Goal: Find contact information: Find contact information

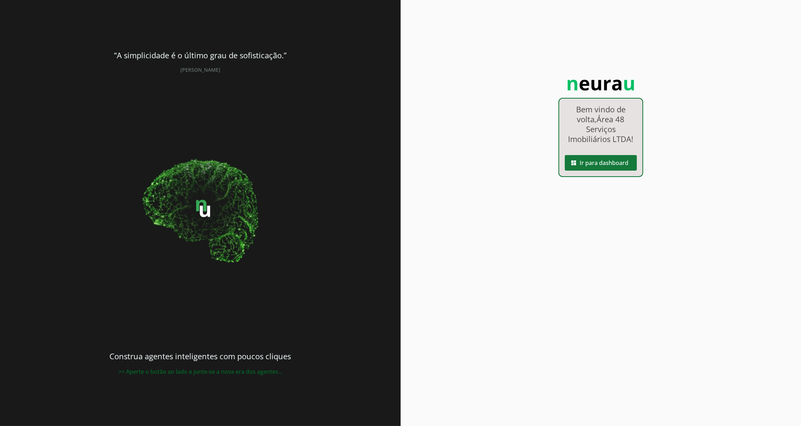
click at [613, 162] on span at bounding box center [601, 162] width 72 height 17
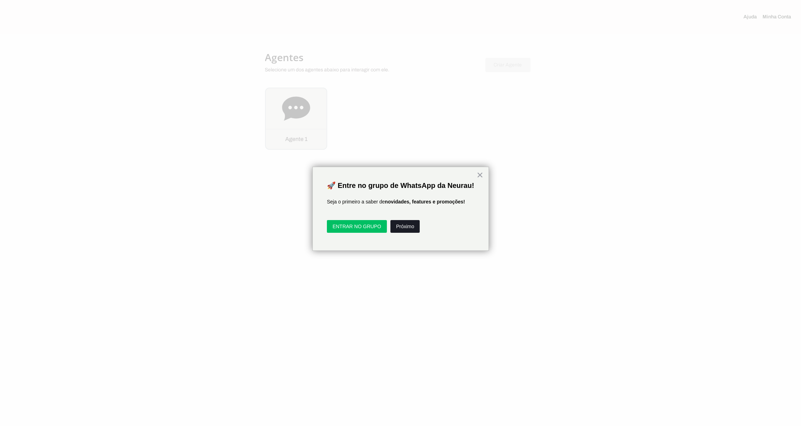
click at [406, 233] on button "Próximo" at bounding box center [405, 226] width 29 height 13
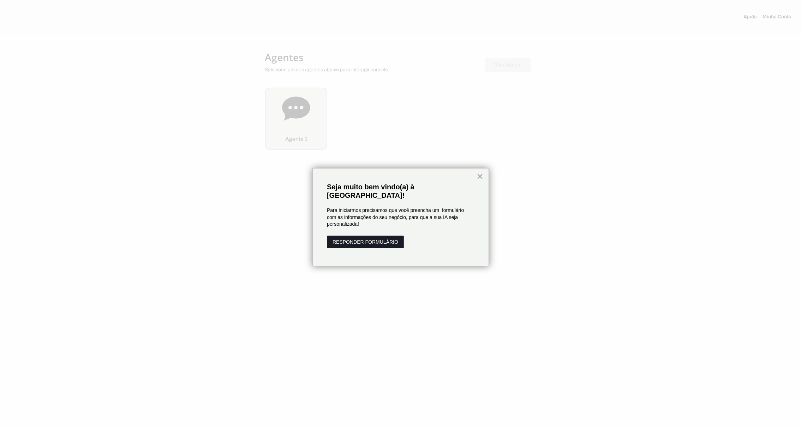
click at [392, 236] on button "RESPONDER FORMULÁRIO" at bounding box center [365, 242] width 77 height 13
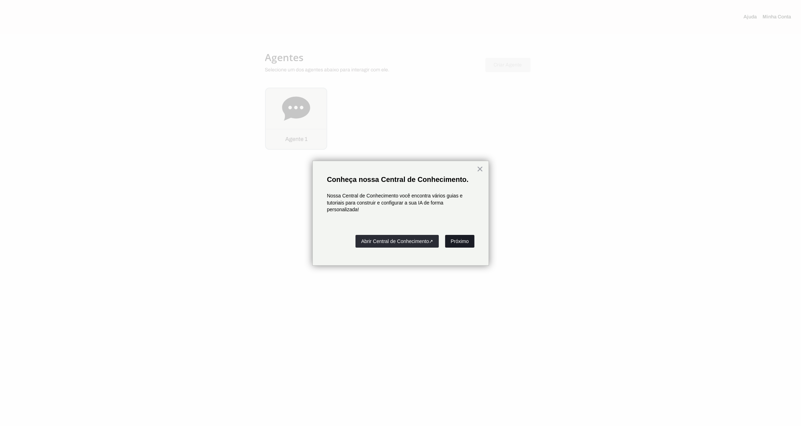
click at [461, 240] on button "Próximo" at bounding box center [459, 241] width 29 height 13
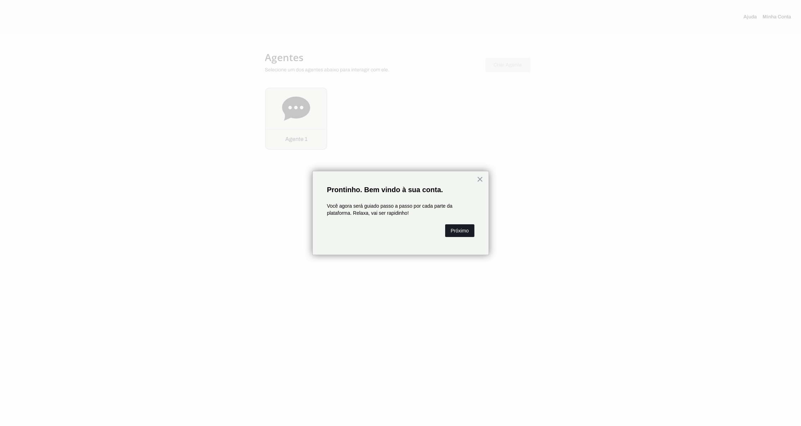
click at [461, 228] on button "Próximo" at bounding box center [459, 230] width 29 height 13
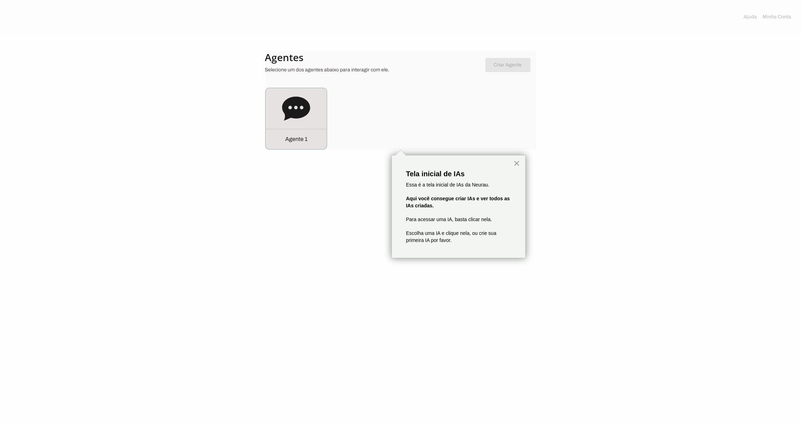
click at [517, 165] on button "×" at bounding box center [517, 163] width 7 height 11
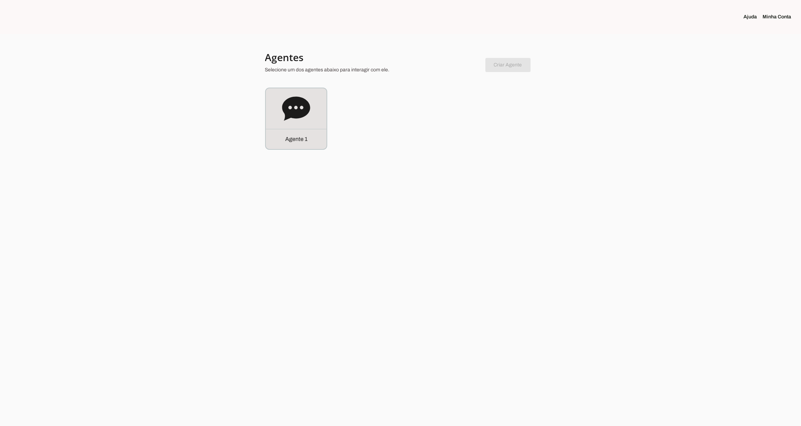
click at [521, 124] on div "Agente 1" at bounding box center [400, 119] width 271 height 62
click at [289, 113] on icon at bounding box center [296, 108] width 28 height 24
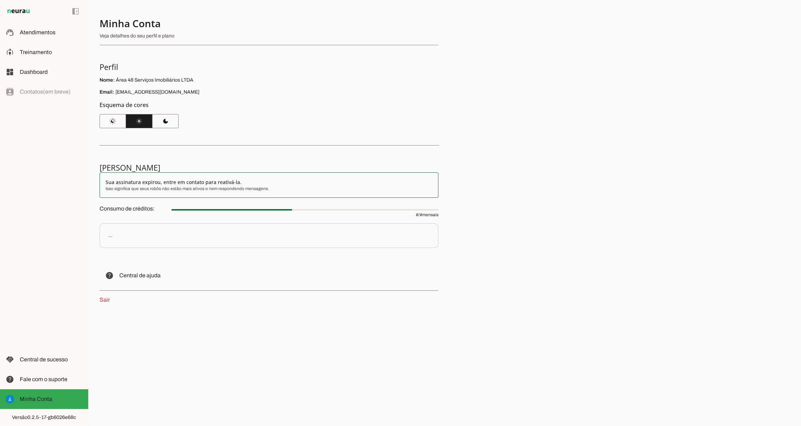
click at [232, 183] on slot "Sua assinatura expirou, entre em contato para reativá-la." at bounding box center [269, 182] width 327 height 7
click at [124, 182] on slot "Sua assinatura expirou, entre em contato para reativá-la." at bounding box center [269, 182] width 327 height 7
click at [37, 33] on span "Atendimentos" at bounding box center [38, 32] width 36 height 6
click at [37, 54] on span "Treinamento" at bounding box center [36, 52] width 32 height 6
click at [37, 69] on span "Dashboard" at bounding box center [34, 72] width 28 height 6
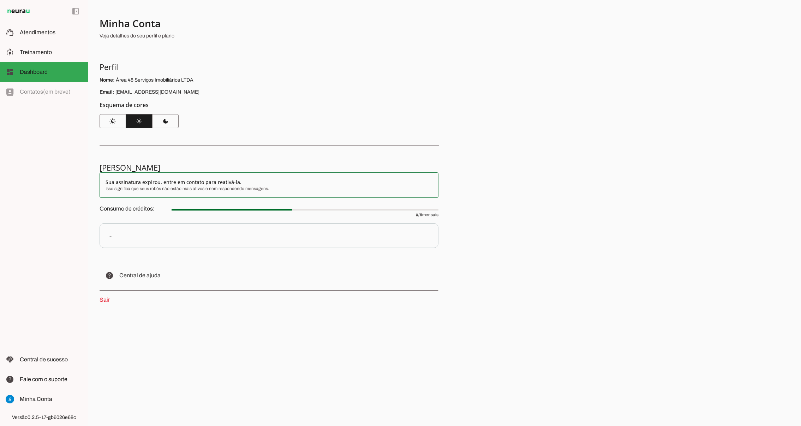
drag, startPoint x: 37, startPoint y: 90, endPoint x: 37, endPoint y: 96, distance: 5.3
click at [37, 90] on div "left_panel_open left_panel_close" at bounding box center [44, 213] width 88 height 426
click at [37, 395] on slot at bounding box center [51, 399] width 63 height 8
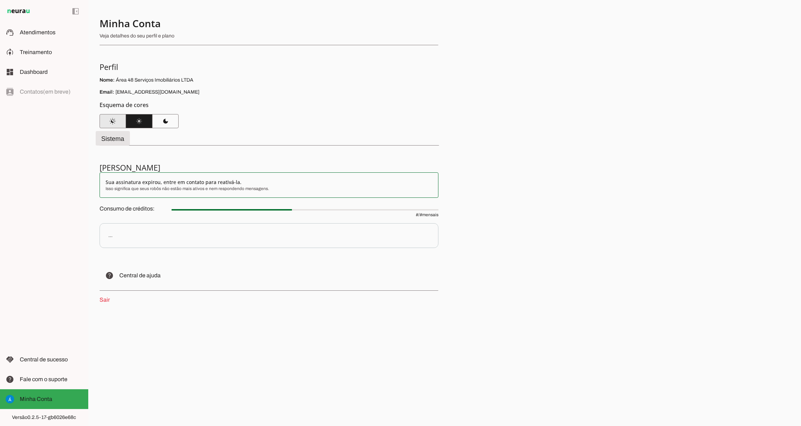
click at [114, 118] on span at bounding box center [113, 121] width 26 height 17
click at [143, 119] on span at bounding box center [139, 121] width 26 height 17
click at [168, 116] on span at bounding box center [165, 121] width 26 height 17
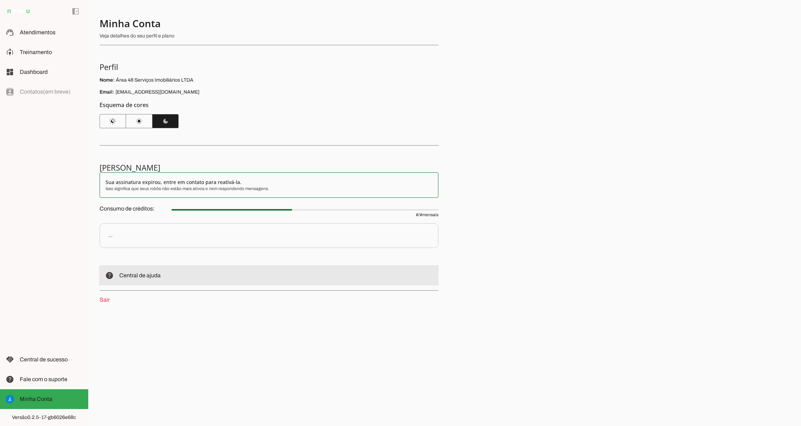
click at [134, 277] on span "Central de ajuda" at bounding box center [139, 275] width 41 height 6
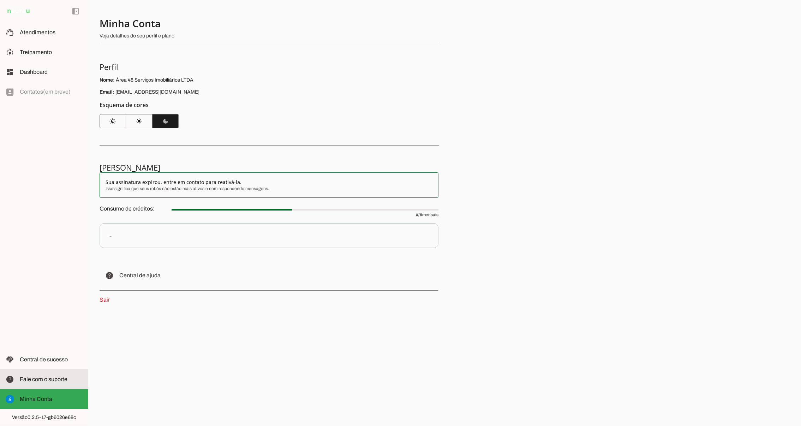
click at [52, 378] on span "Fale com o suporte" at bounding box center [44, 379] width 48 height 6
